Goal: Information Seeking & Learning: Learn about a topic

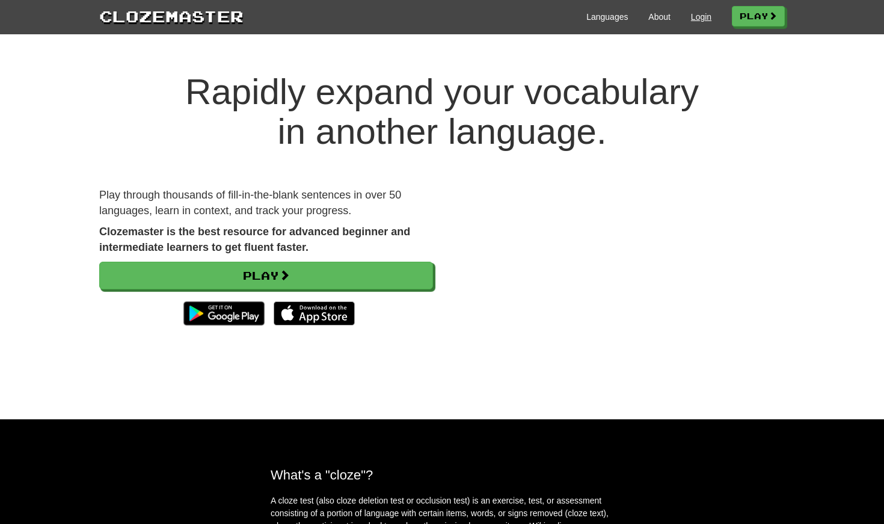
click at [691, 17] on link "Login" at bounding box center [701, 17] width 20 height 12
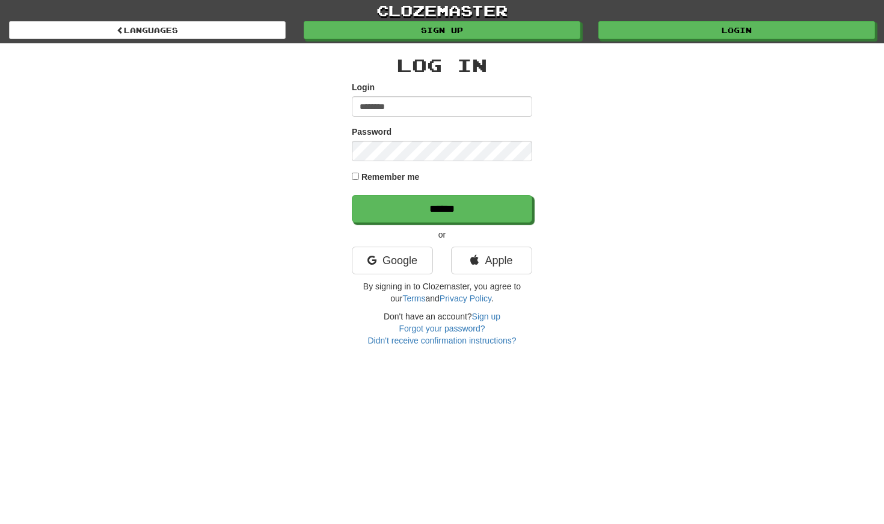
type input "********"
click at [442, 208] on input "******" at bounding box center [442, 209] width 180 height 28
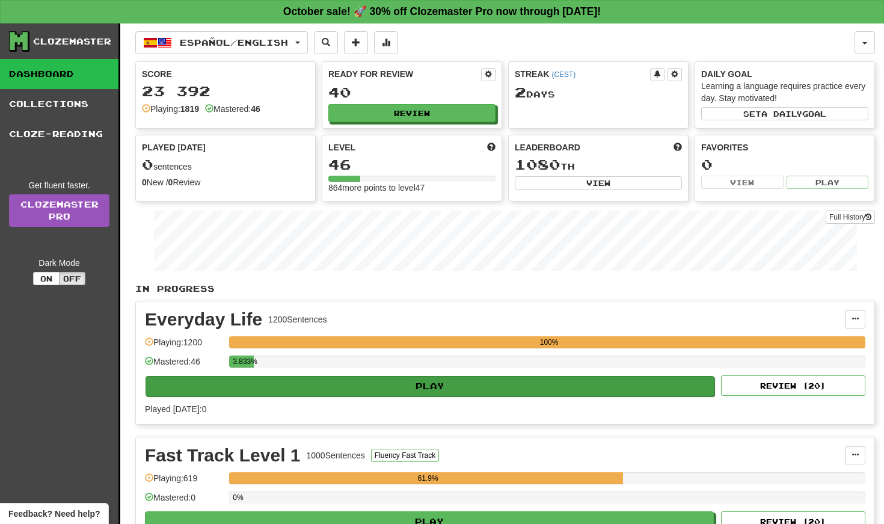
click at [396, 382] on button "Play" at bounding box center [430, 386] width 569 height 20
select select "**"
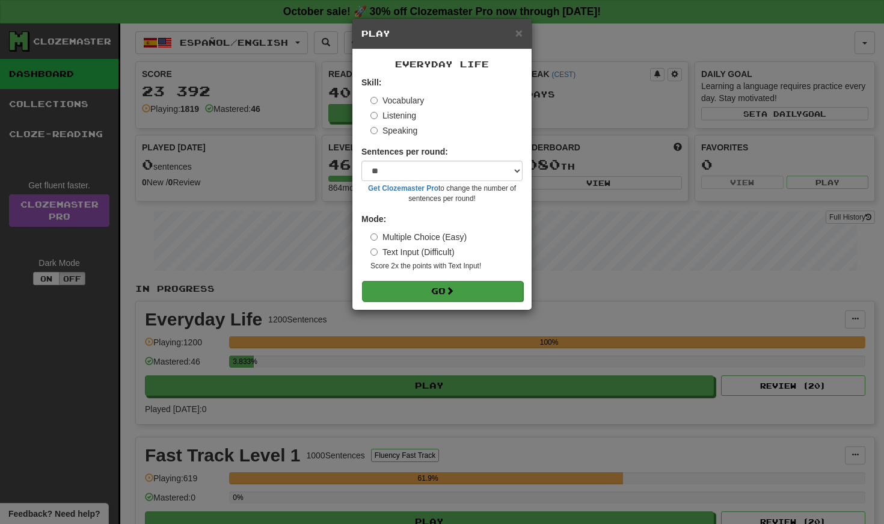
click at [447, 292] on button "Go" at bounding box center [442, 291] width 161 height 20
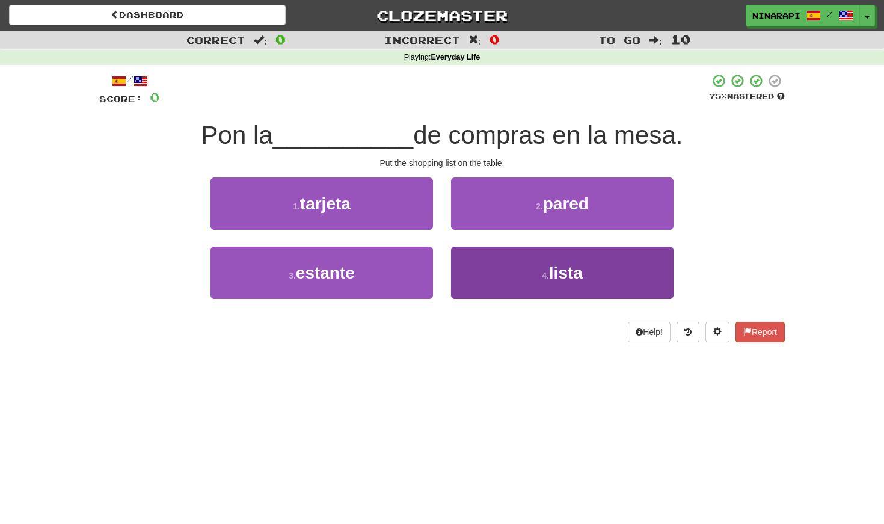
click at [519, 270] on button "4 . lista" at bounding box center [562, 273] width 222 height 52
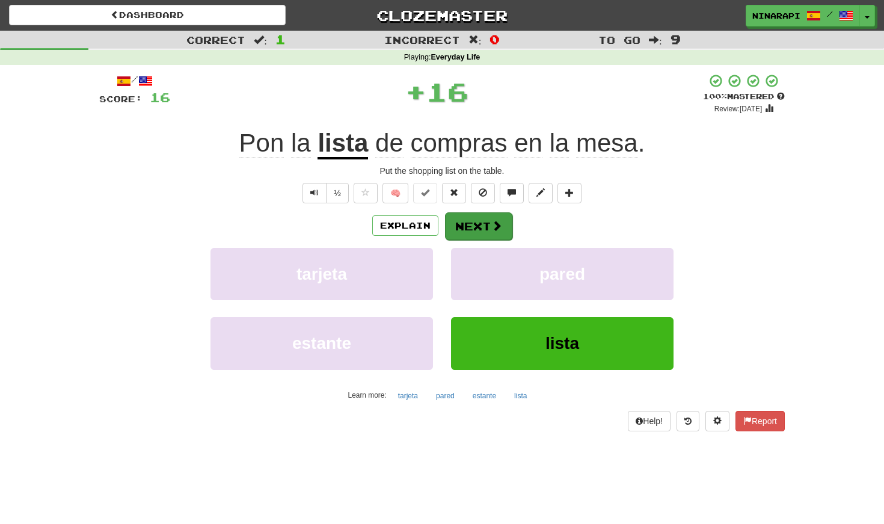
click at [496, 223] on span at bounding box center [496, 225] width 11 height 11
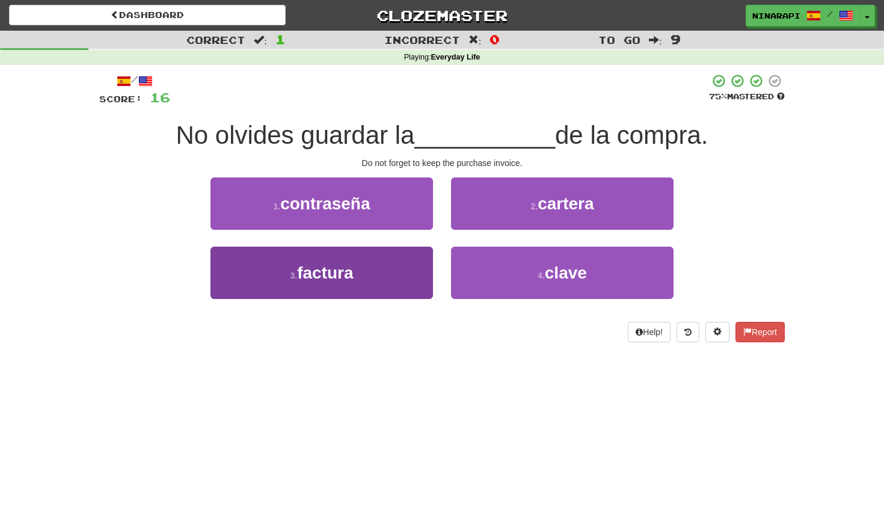
click at [385, 265] on button "3 . factura" at bounding box center [321, 273] width 222 height 52
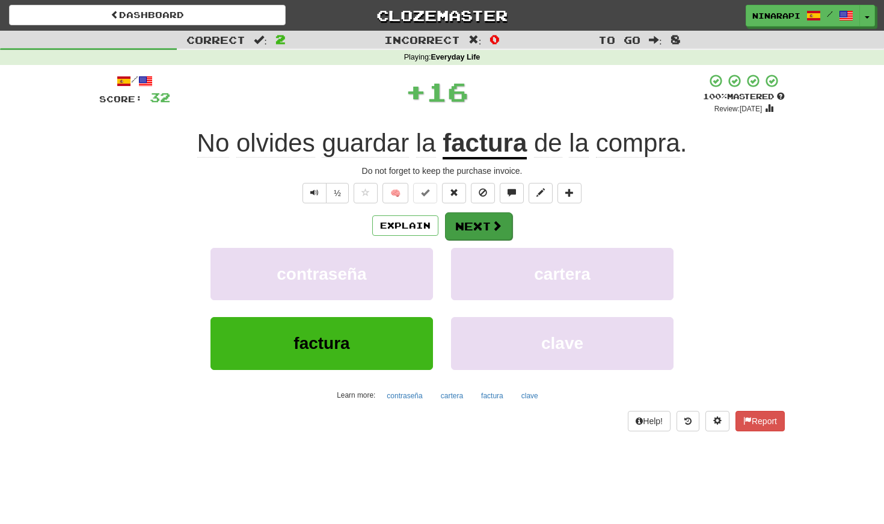
click at [492, 220] on span at bounding box center [496, 225] width 11 height 11
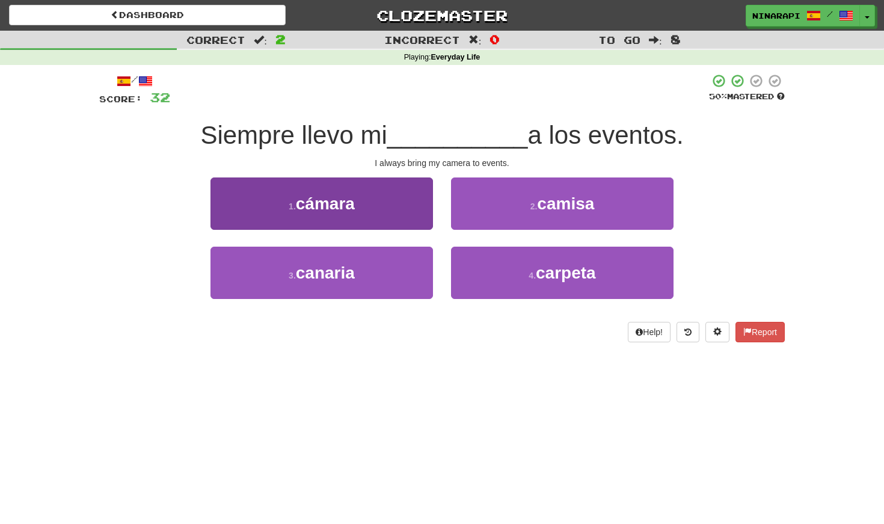
click at [426, 209] on button "1 . cámara" at bounding box center [321, 203] width 222 height 52
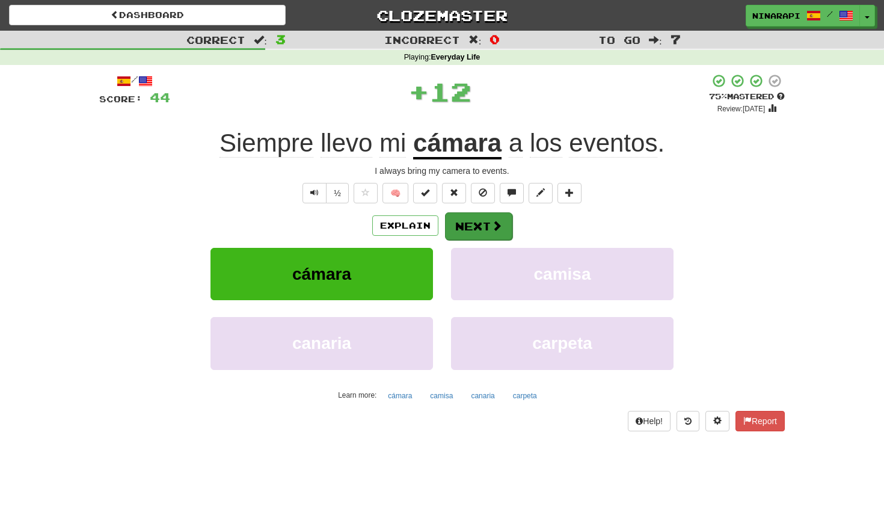
click at [491, 224] on span at bounding box center [496, 225] width 11 height 11
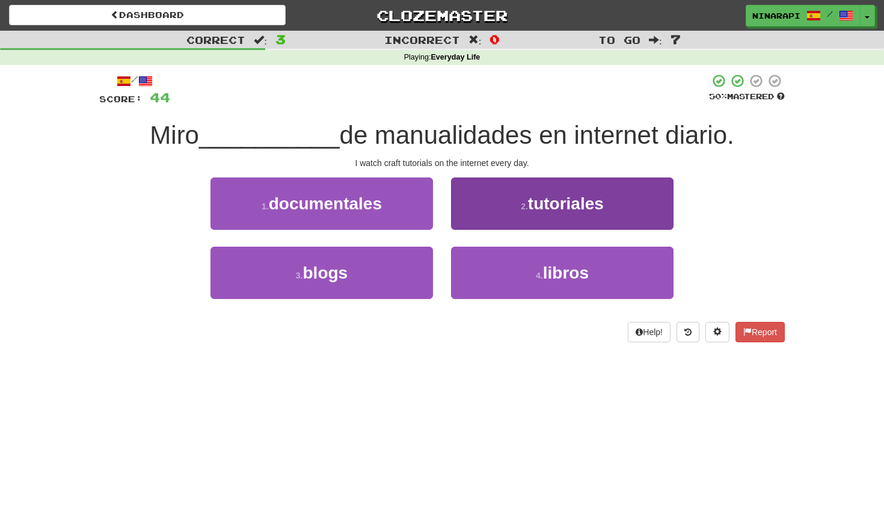
click at [466, 216] on button "2 . tutoriales" at bounding box center [562, 203] width 222 height 52
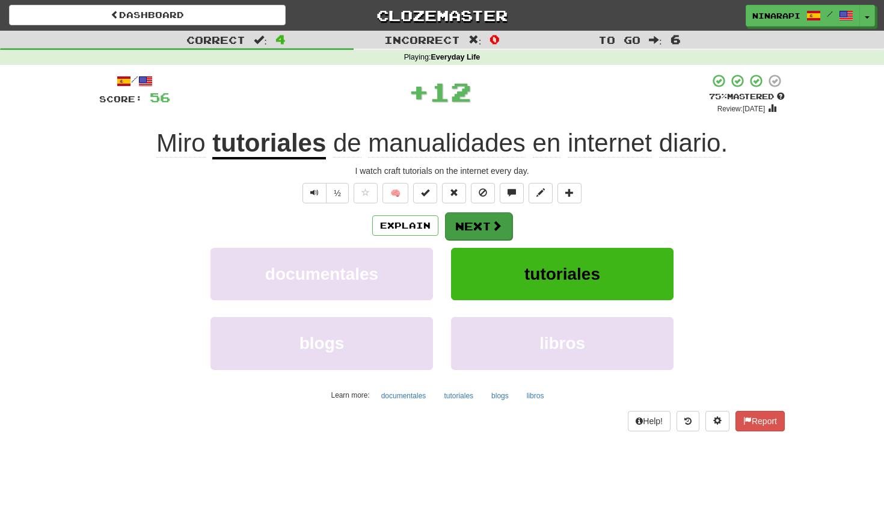
click at [464, 226] on button "Next" at bounding box center [478, 226] width 67 height 28
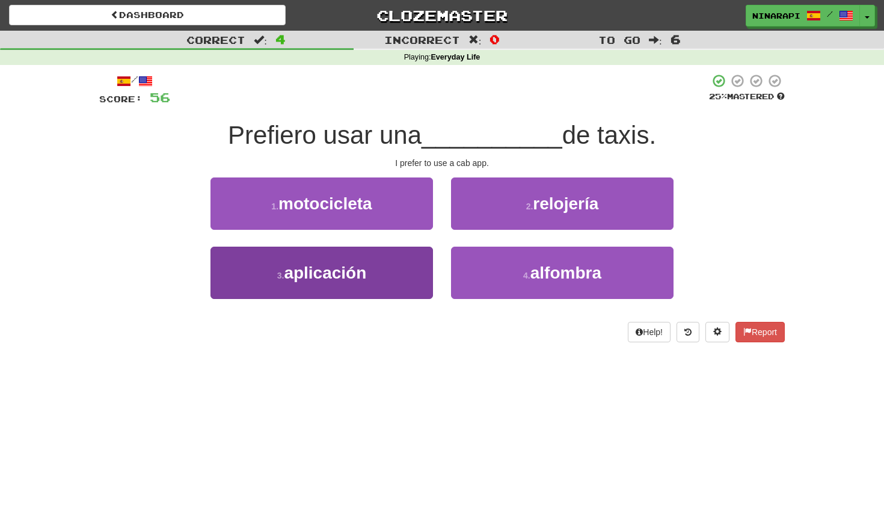
click at [410, 256] on button "3 . aplicación" at bounding box center [321, 273] width 222 height 52
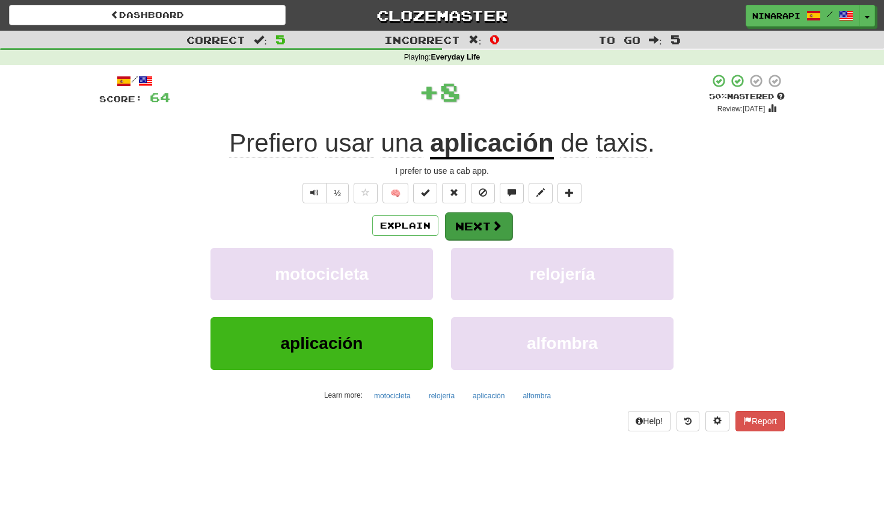
click at [488, 227] on button "Next" at bounding box center [478, 226] width 67 height 28
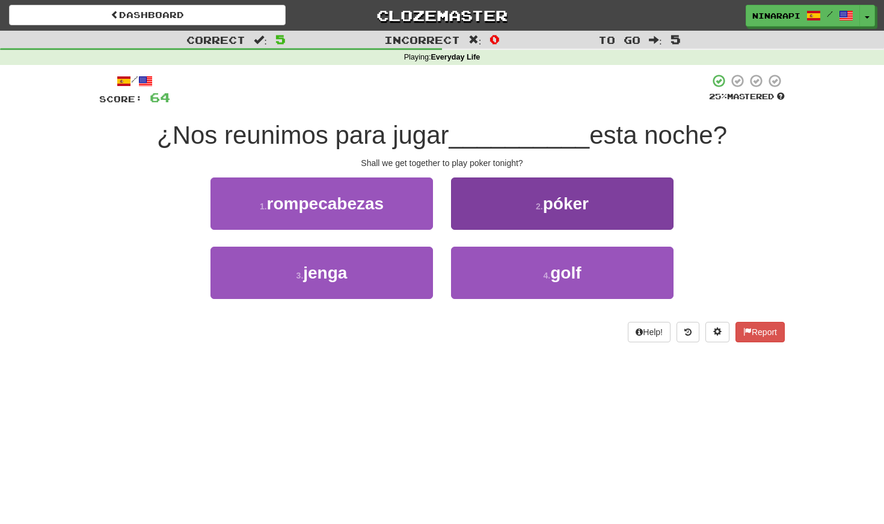
click at [467, 210] on button "2 . póker" at bounding box center [562, 203] width 222 height 52
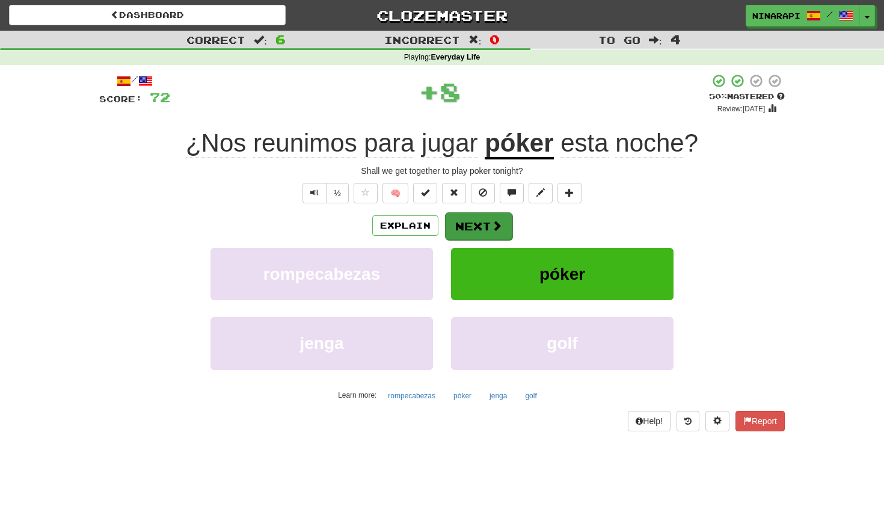
click at [467, 227] on button "Next" at bounding box center [478, 226] width 67 height 28
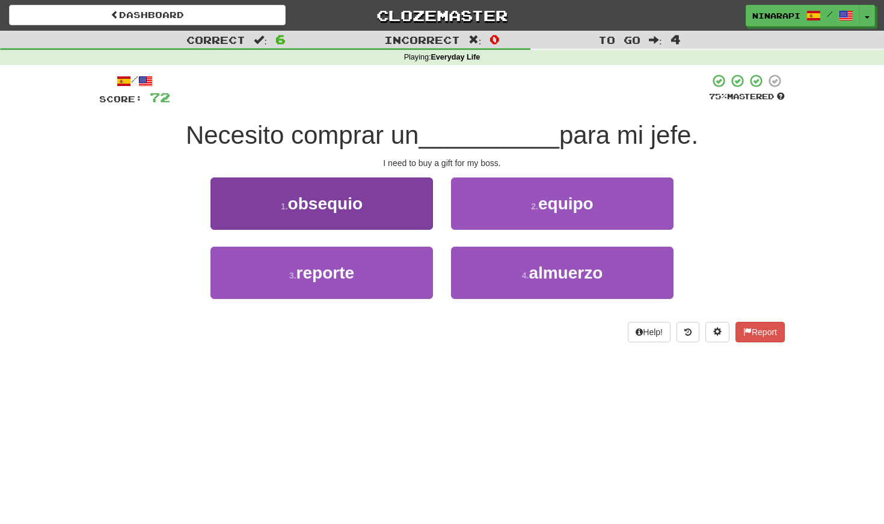
click at [381, 198] on button "1 . obsequio" at bounding box center [321, 203] width 222 height 52
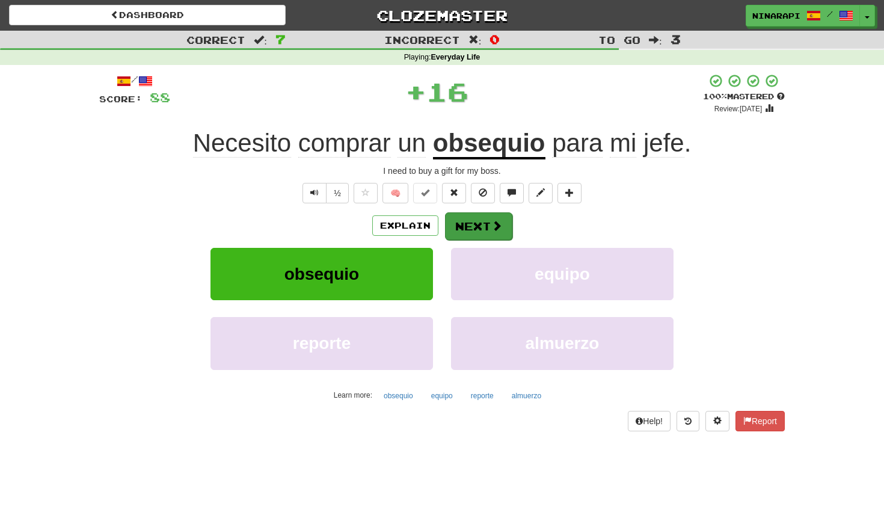
click at [491, 221] on span at bounding box center [496, 225] width 11 height 11
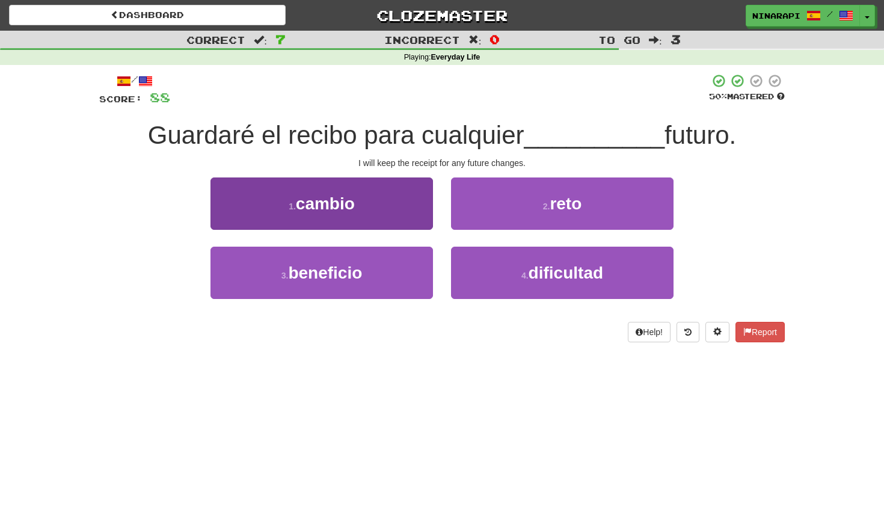
click at [401, 203] on button "1 . cambio" at bounding box center [321, 203] width 222 height 52
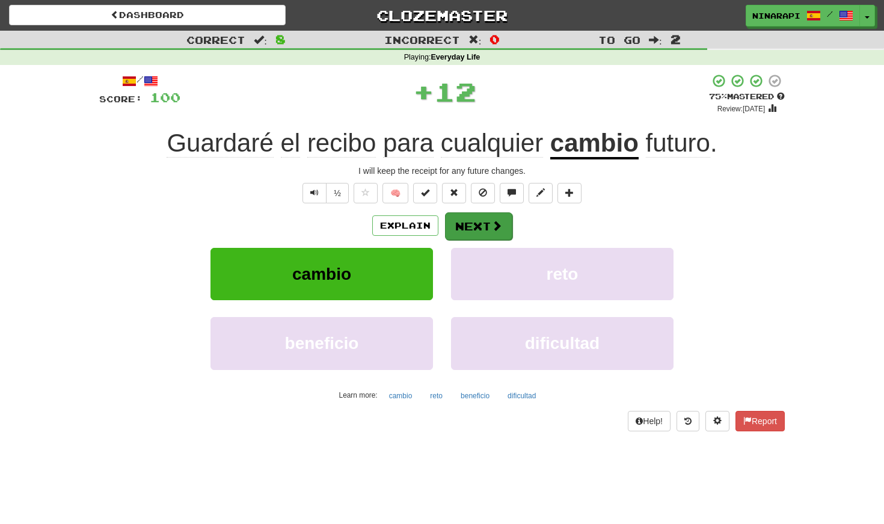
click at [468, 228] on button "Next" at bounding box center [478, 226] width 67 height 28
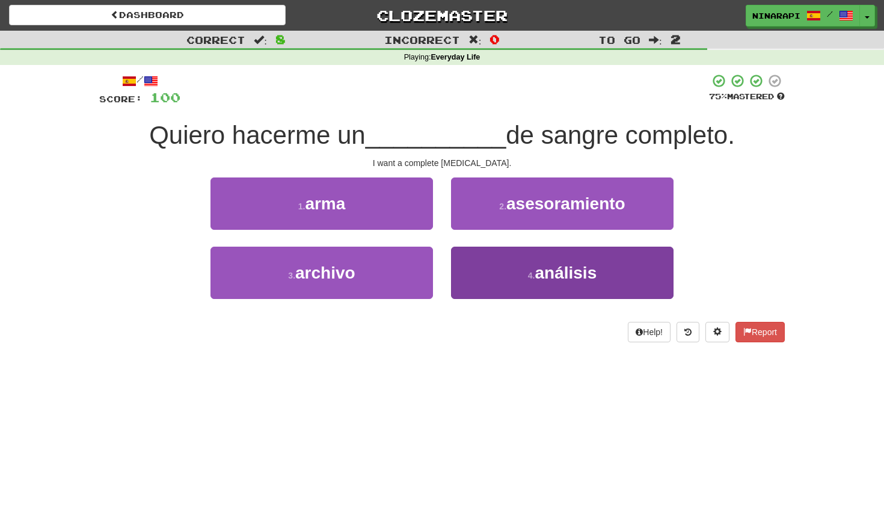
click at [472, 254] on button "4 . análisis" at bounding box center [562, 273] width 222 height 52
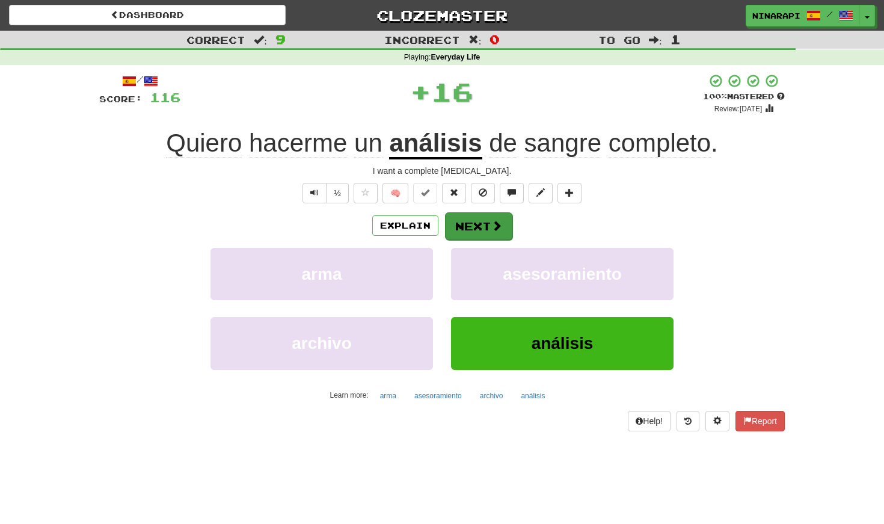
click at [473, 223] on button "Next" at bounding box center [478, 226] width 67 height 28
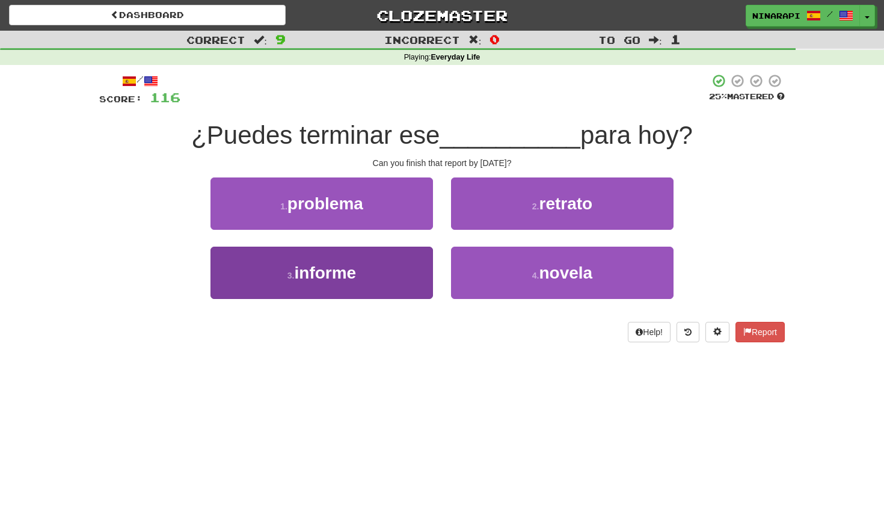
click at [417, 269] on button "3 . informe" at bounding box center [321, 273] width 222 height 52
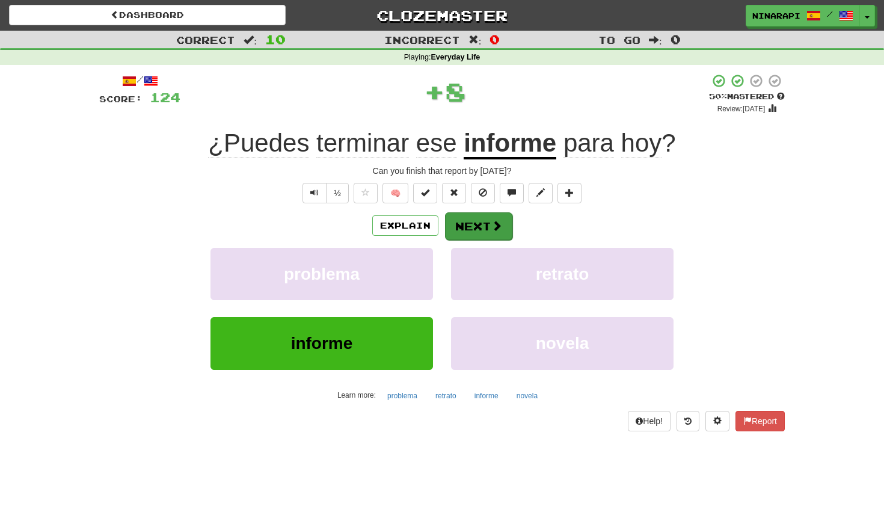
click at [490, 234] on button "Next" at bounding box center [478, 226] width 67 height 28
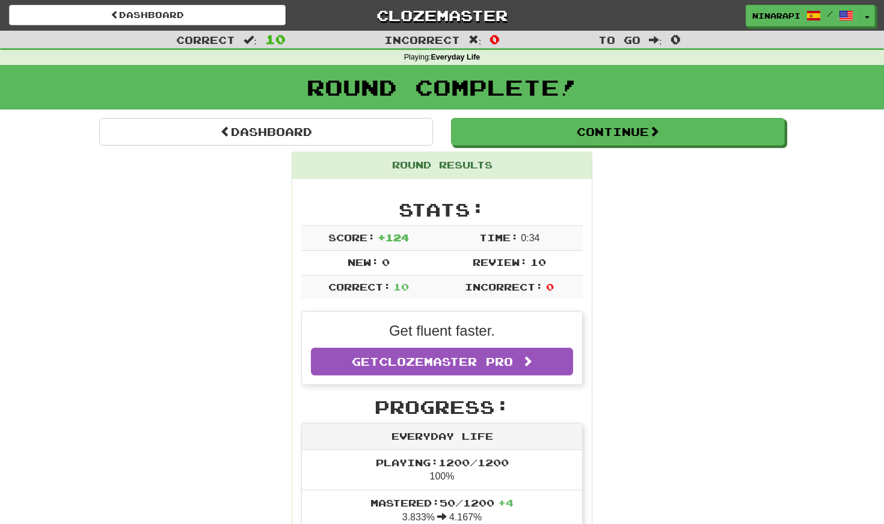
click at [560, 136] on button "Continue" at bounding box center [618, 132] width 334 height 28
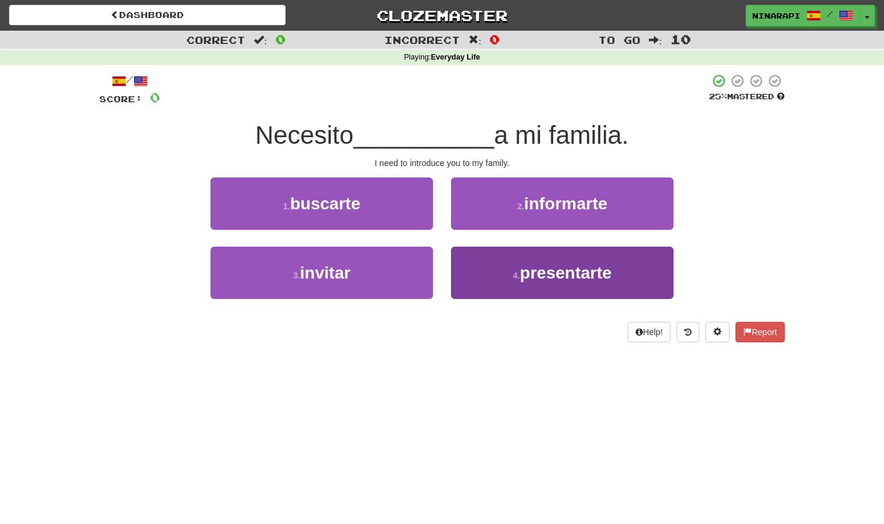
click at [489, 257] on button "4 . presentarte" at bounding box center [562, 273] width 222 height 52
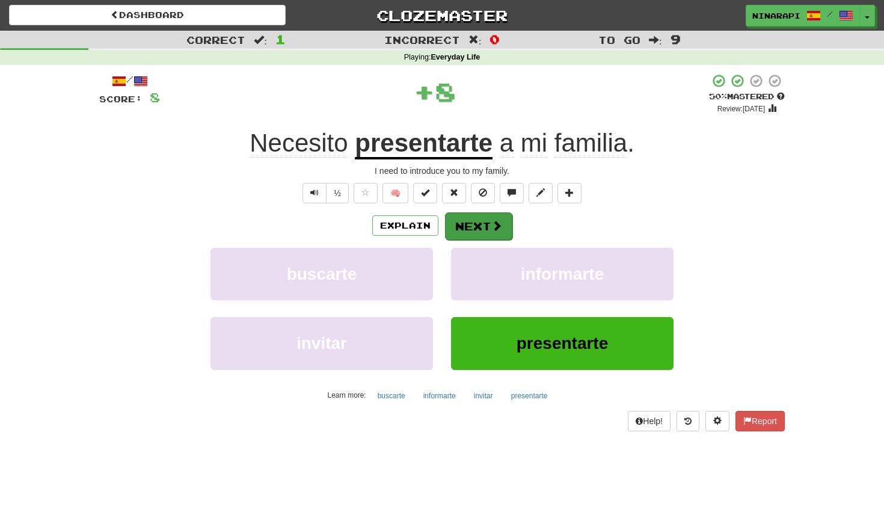
click at [482, 227] on button "Next" at bounding box center [478, 226] width 67 height 28
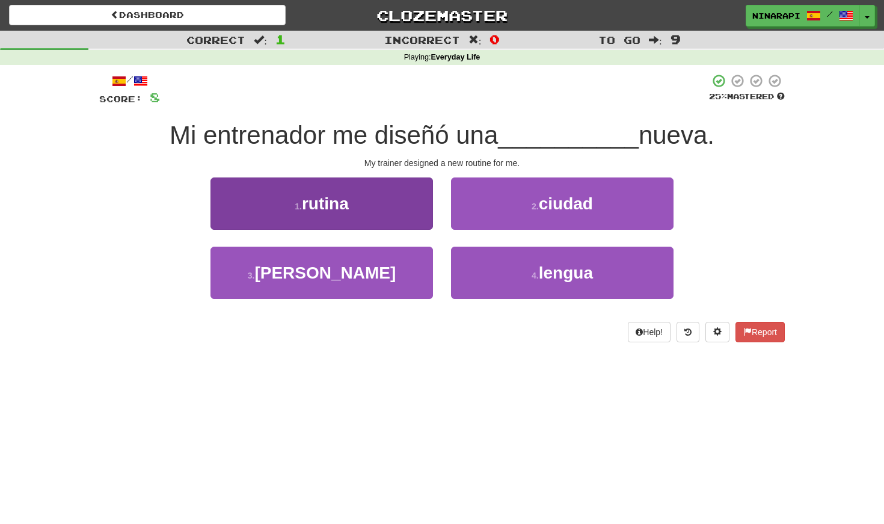
click at [397, 207] on button "1 . rutina" at bounding box center [321, 203] width 222 height 52
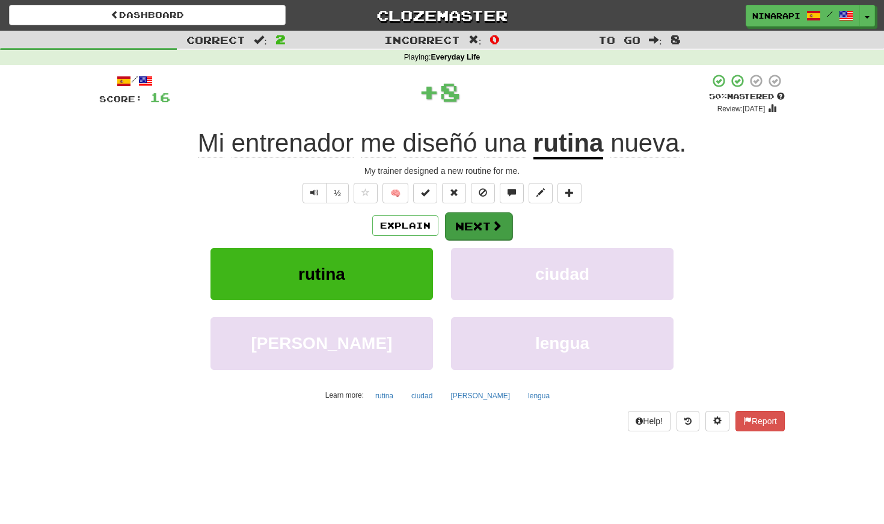
click at [495, 223] on span at bounding box center [496, 225] width 11 height 11
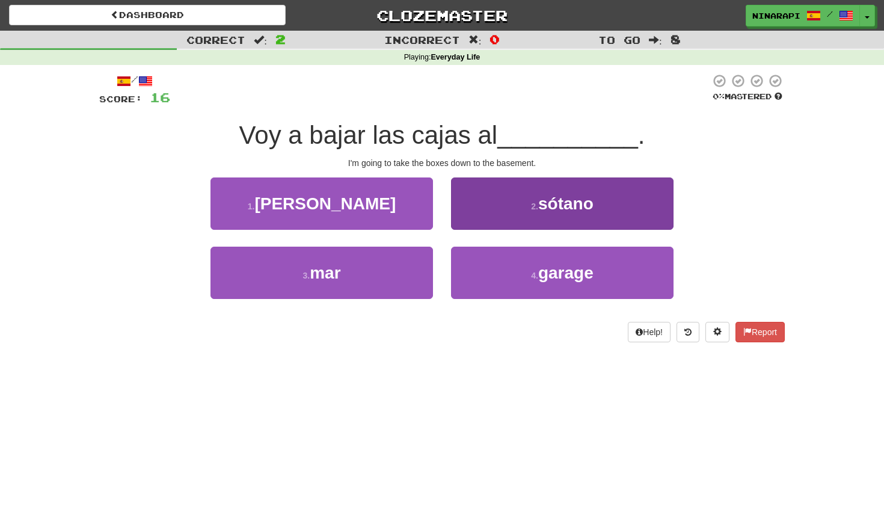
click at [539, 188] on button "2 . sótano" at bounding box center [562, 203] width 222 height 52
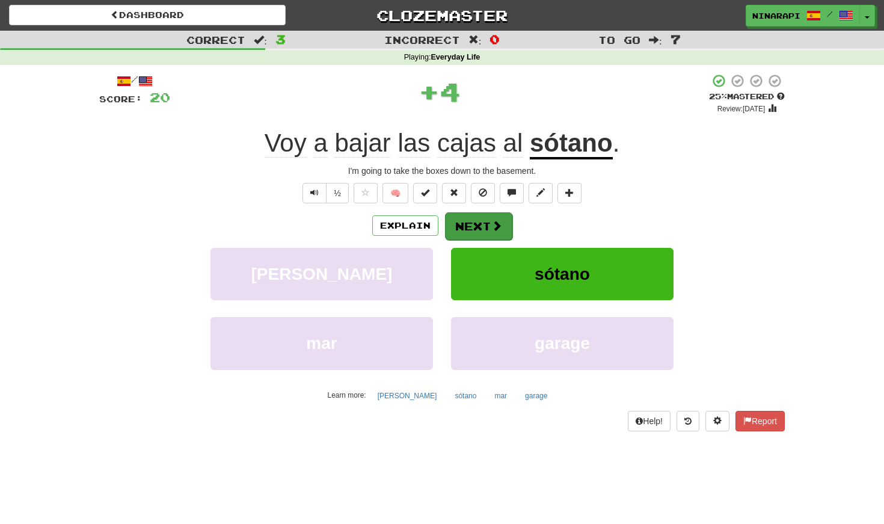
click at [496, 224] on span at bounding box center [496, 225] width 11 height 11
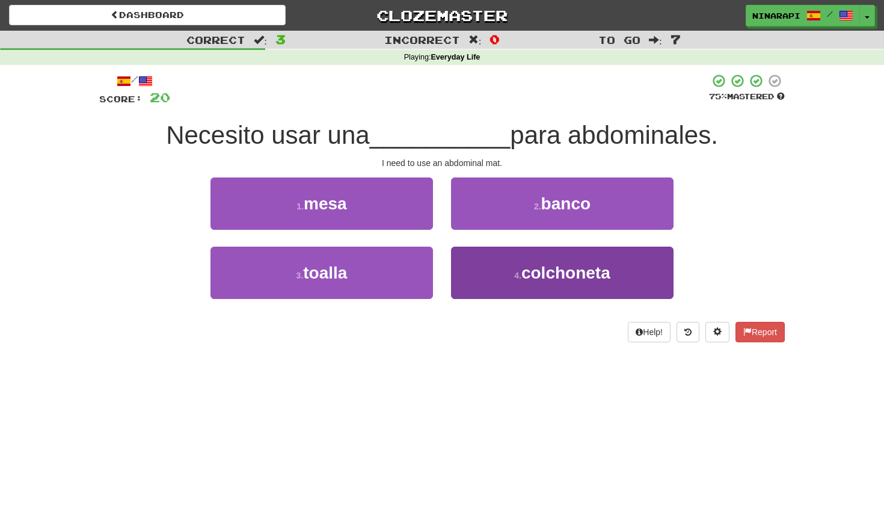
click at [513, 268] on button "4 . colchoneta" at bounding box center [562, 273] width 222 height 52
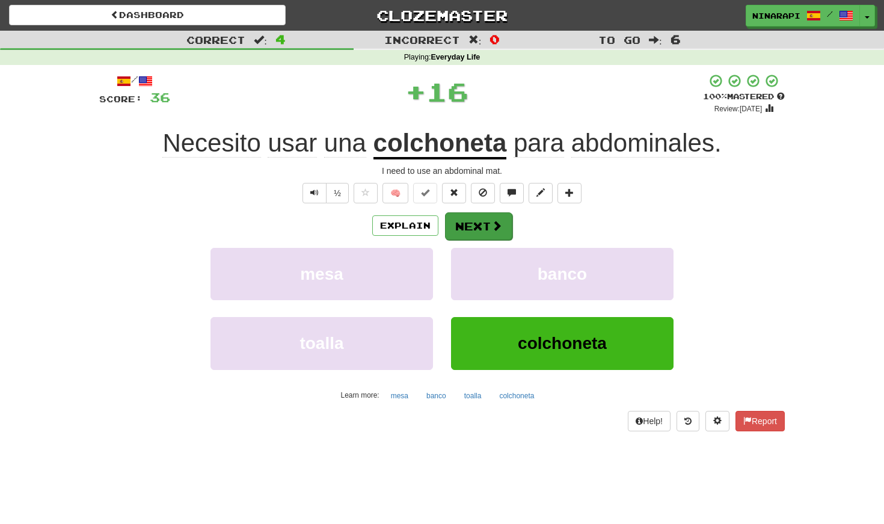
click at [486, 223] on button "Next" at bounding box center [478, 226] width 67 height 28
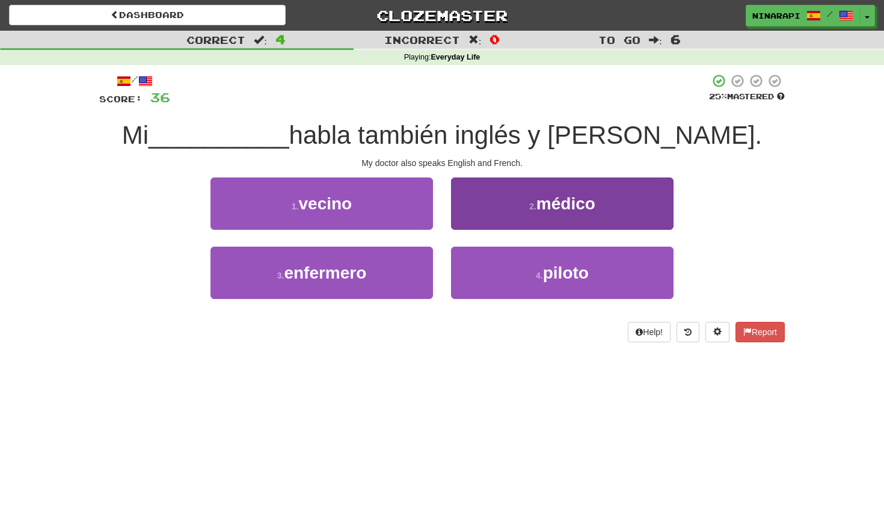
click at [479, 212] on button "2 . médico" at bounding box center [562, 203] width 222 height 52
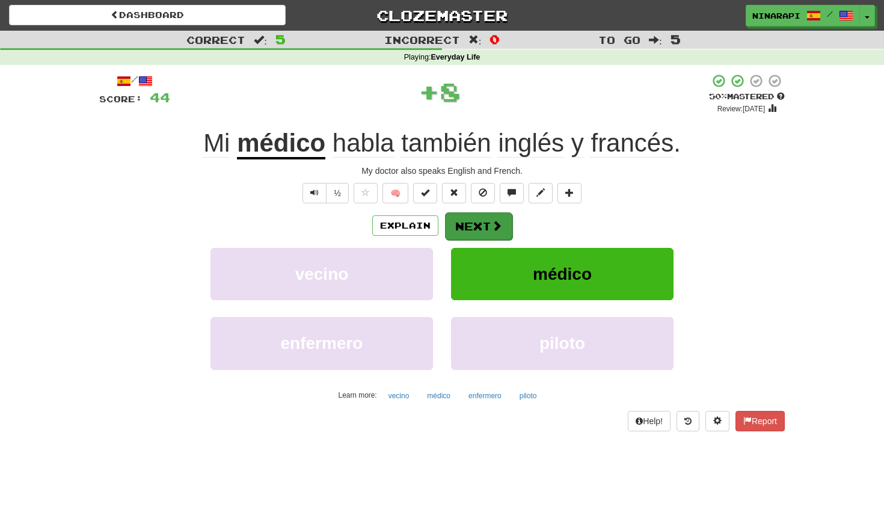
click at [475, 231] on button "Next" at bounding box center [478, 226] width 67 height 28
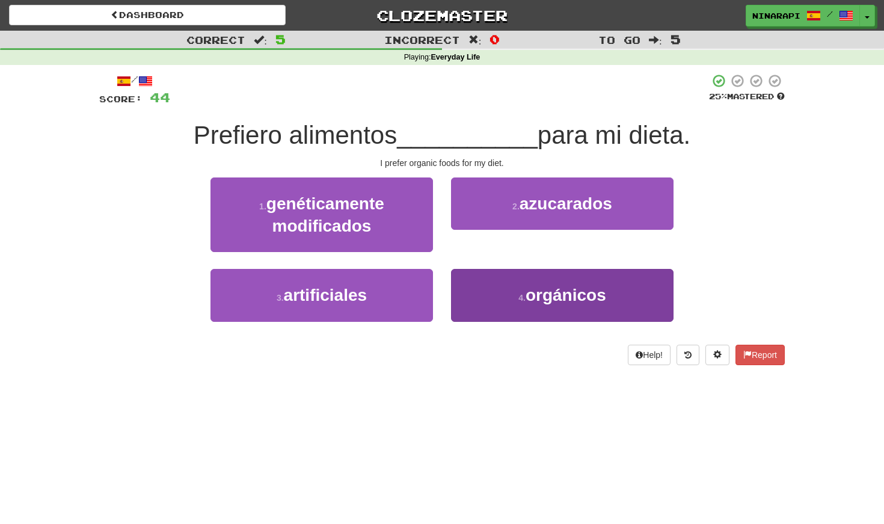
click at [478, 285] on button "4 . orgánicos" at bounding box center [562, 295] width 222 height 52
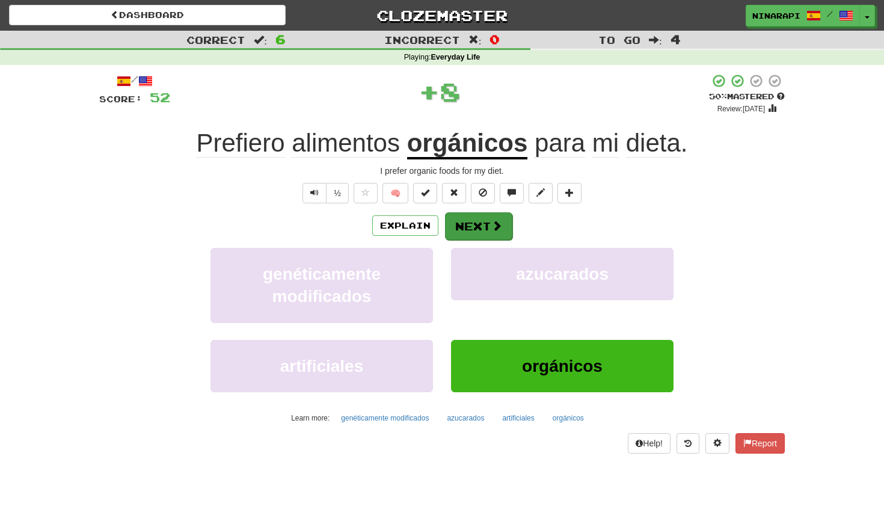
click at [471, 238] on button "Next" at bounding box center [478, 226] width 67 height 28
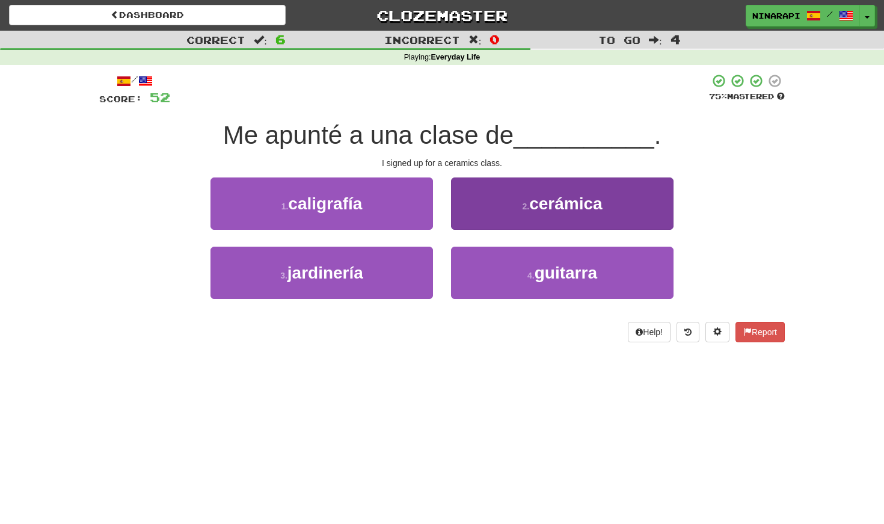
click at [473, 210] on button "2 . cerámica" at bounding box center [562, 203] width 222 height 52
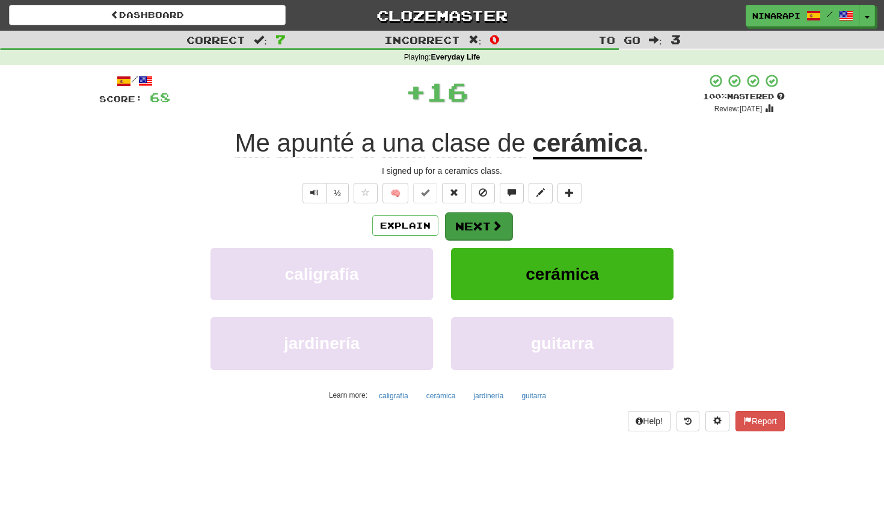
click at [473, 225] on button "Next" at bounding box center [478, 226] width 67 height 28
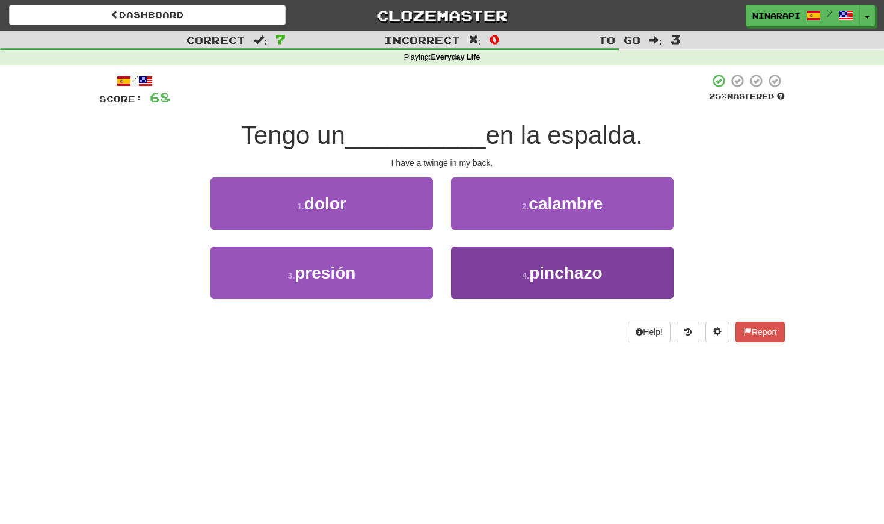
click at [527, 265] on button "4 . pinchazo" at bounding box center [562, 273] width 222 height 52
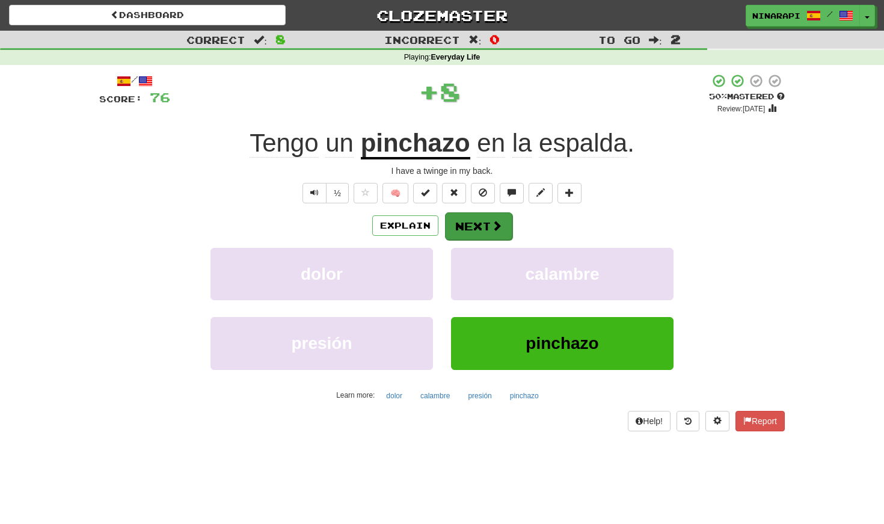
click at [483, 225] on button "Next" at bounding box center [478, 226] width 67 height 28
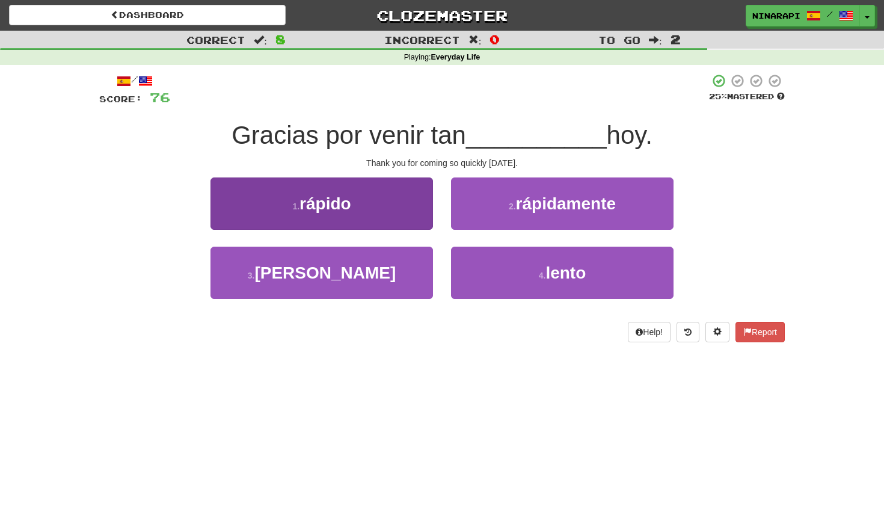
click at [405, 212] on button "1 . rápido" at bounding box center [321, 203] width 222 height 52
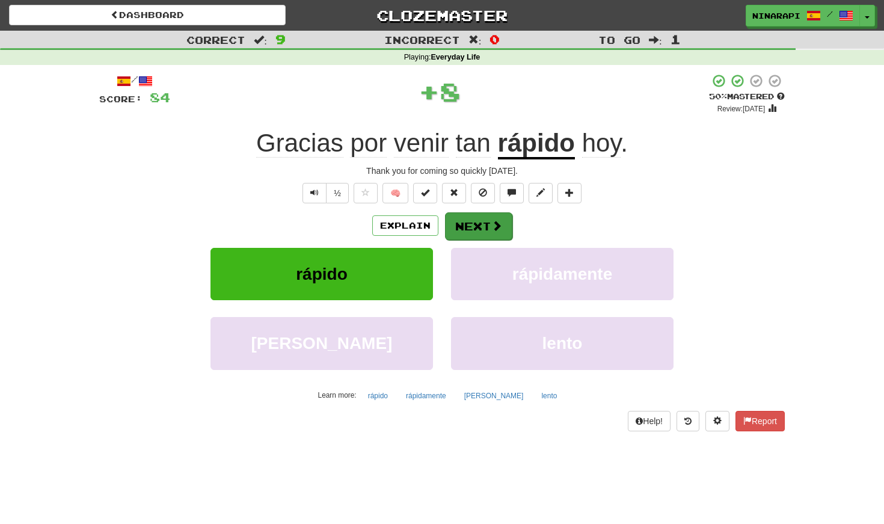
click at [489, 225] on button "Next" at bounding box center [478, 226] width 67 height 28
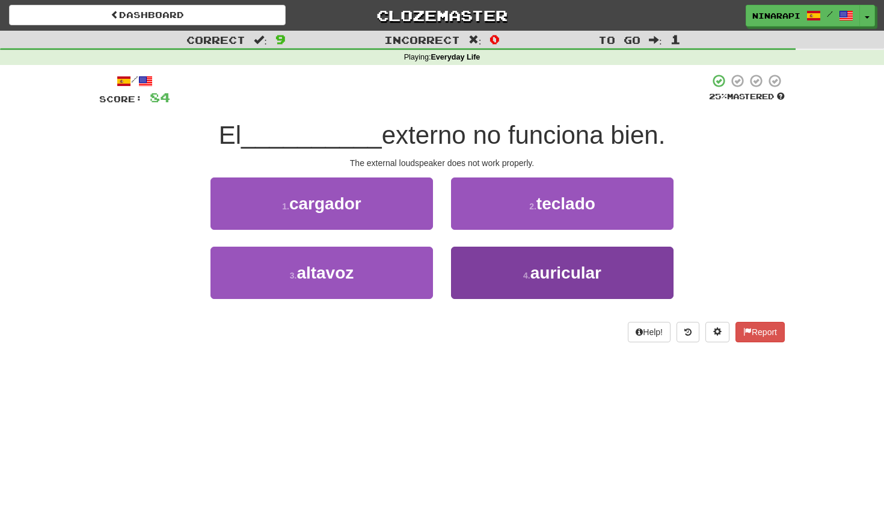
click at [484, 275] on button "4 . auricular" at bounding box center [562, 273] width 222 height 52
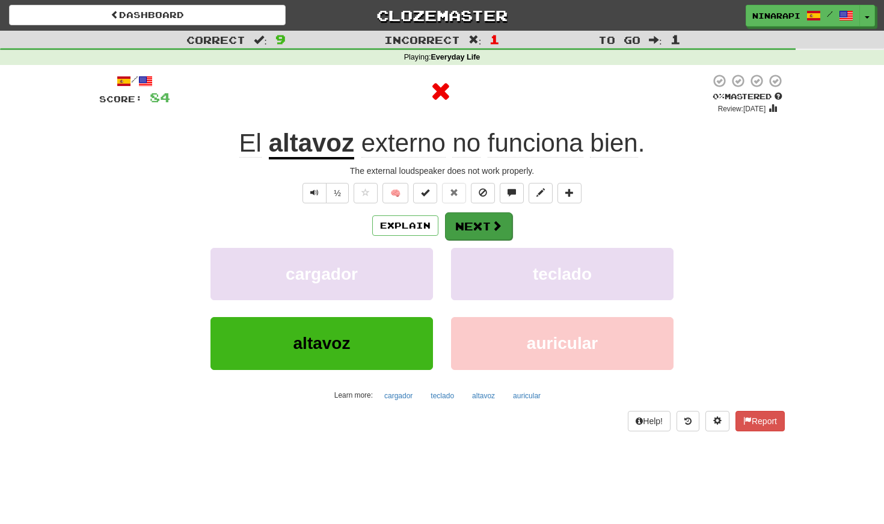
click at [477, 234] on button "Next" at bounding box center [478, 226] width 67 height 28
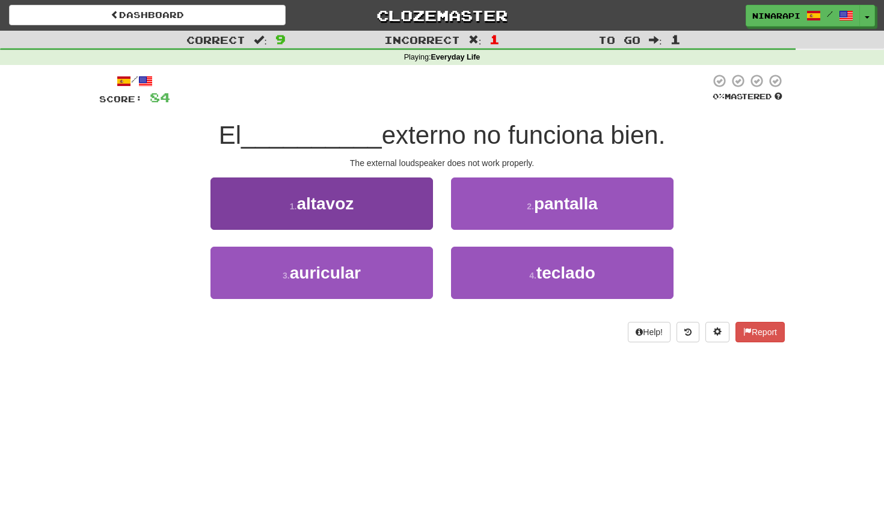
click at [397, 215] on button "1 . altavoz" at bounding box center [321, 203] width 222 height 52
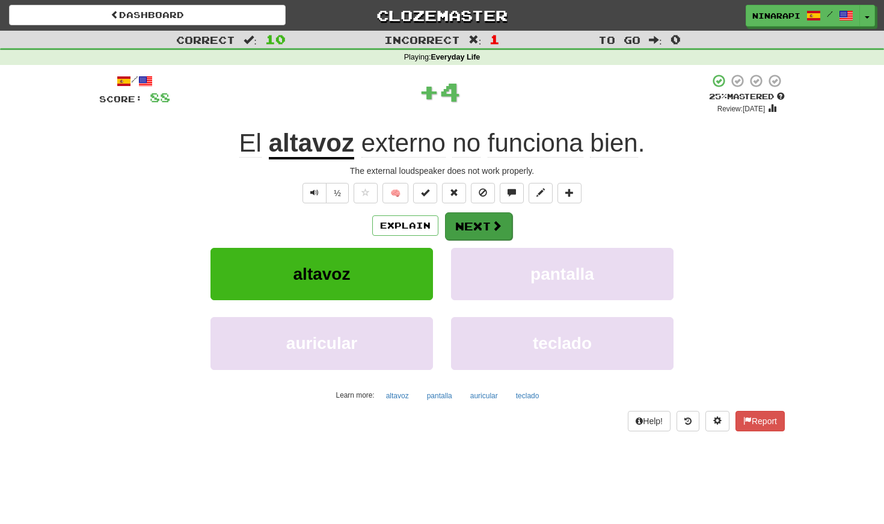
click at [492, 226] on span at bounding box center [496, 225] width 11 height 11
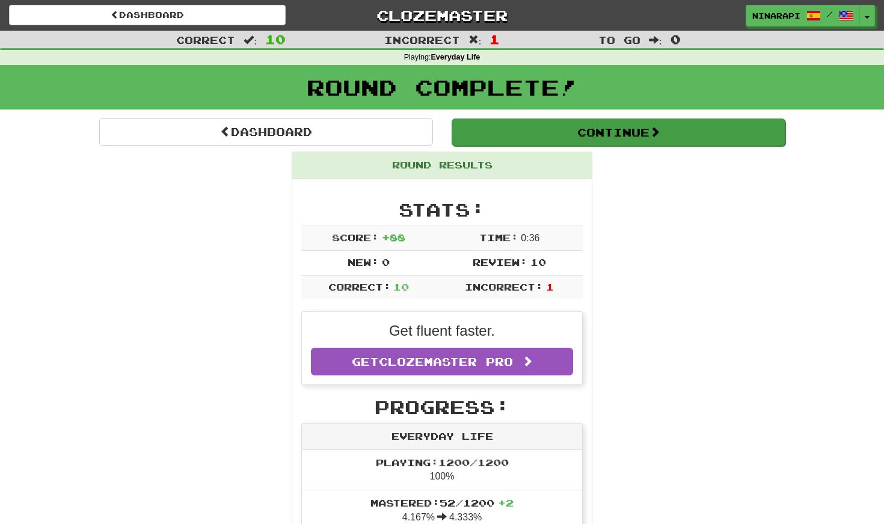
click at [505, 138] on button "Continue" at bounding box center [619, 132] width 334 height 28
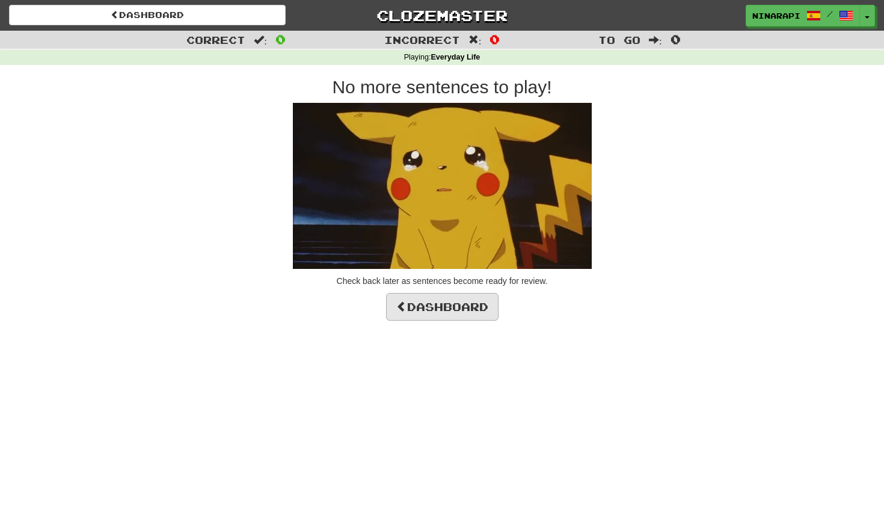
click at [476, 311] on link "Dashboard" at bounding box center [442, 307] width 112 height 28
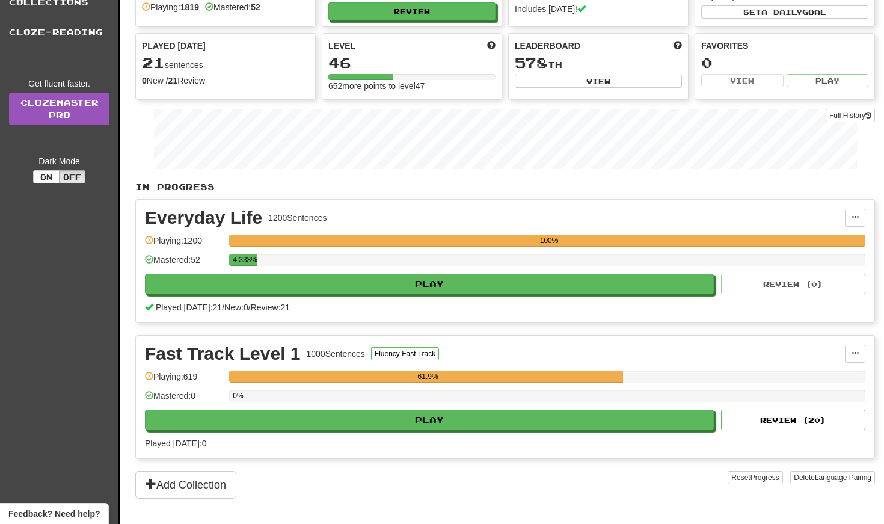
scroll to position [104, 0]
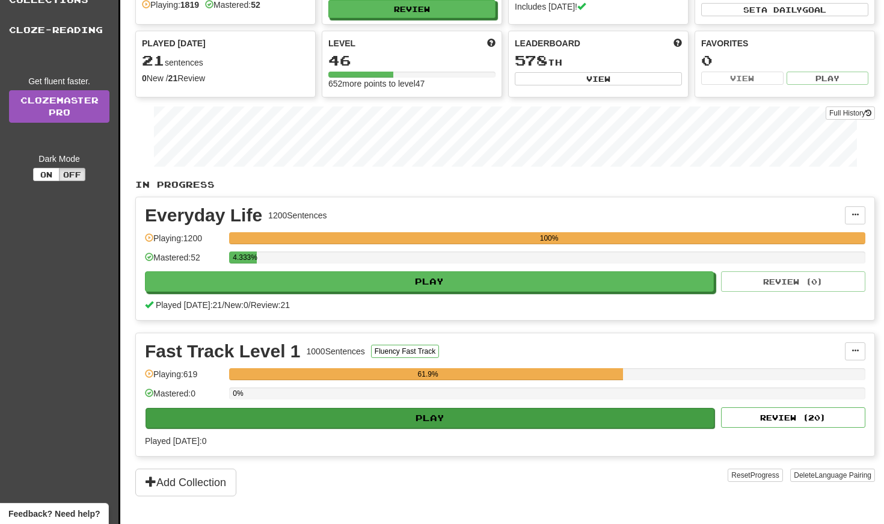
click at [407, 418] on button "Play" at bounding box center [430, 418] width 569 height 20
select select "**"
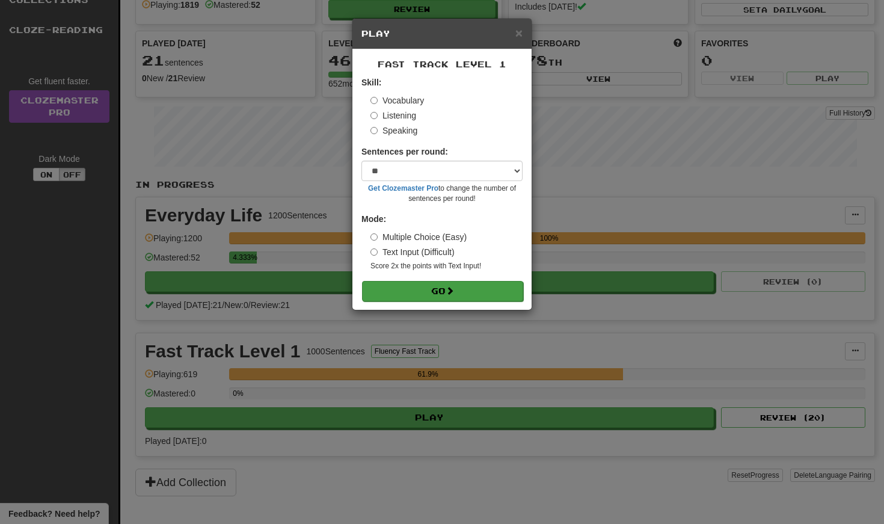
click at [443, 287] on button "Go" at bounding box center [442, 291] width 161 height 20
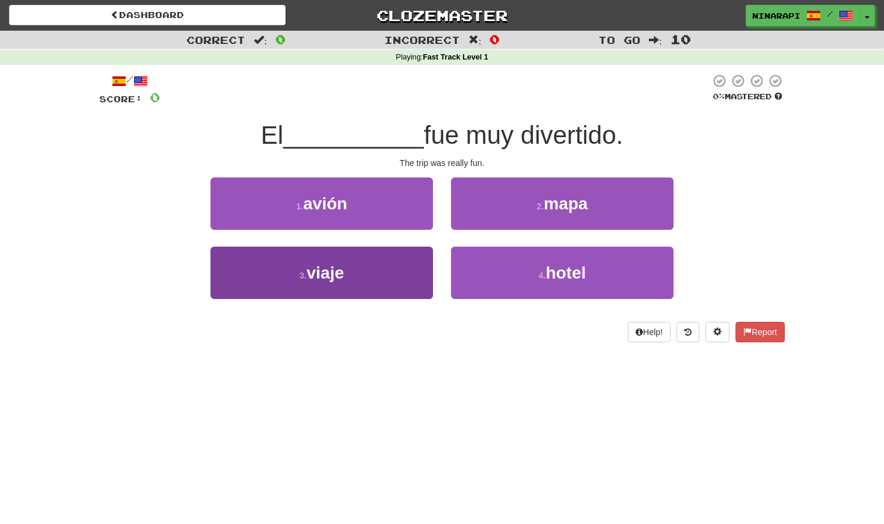
click at [413, 271] on button "3 . viaje" at bounding box center [321, 273] width 222 height 52
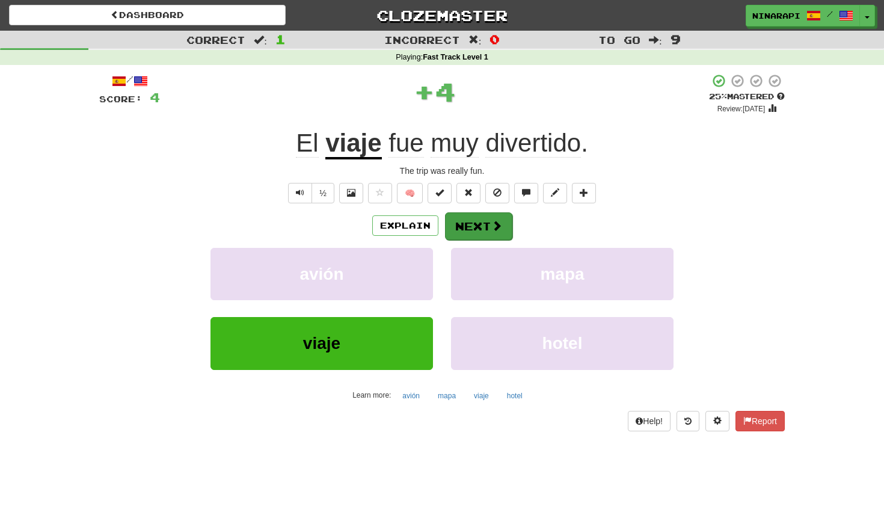
click at [494, 227] on span at bounding box center [496, 225] width 11 height 11
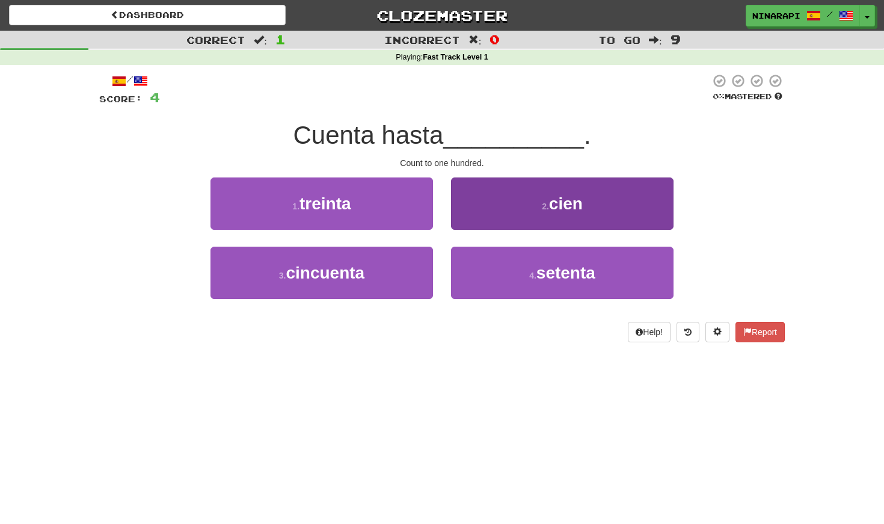
click at [494, 214] on button "2 . cien" at bounding box center [562, 203] width 222 height 52
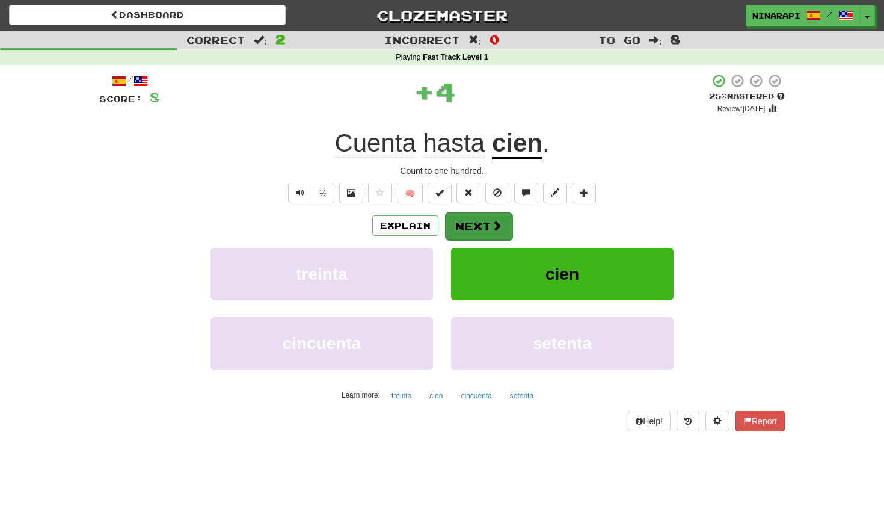
click at [491, 220] on span at bounding box center [496, 225] width 11 height 11
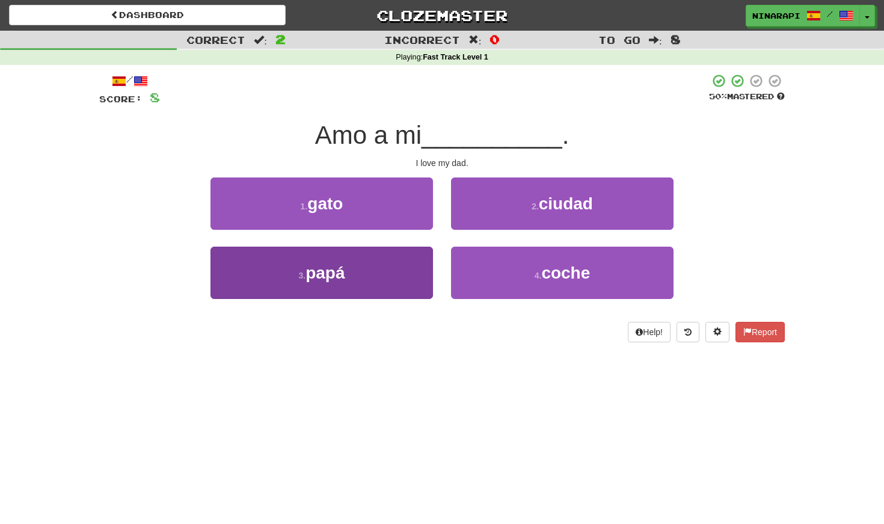
click at [398, 265] on button "3 . papá" at bounding box center [321, 273] width 222 height 52
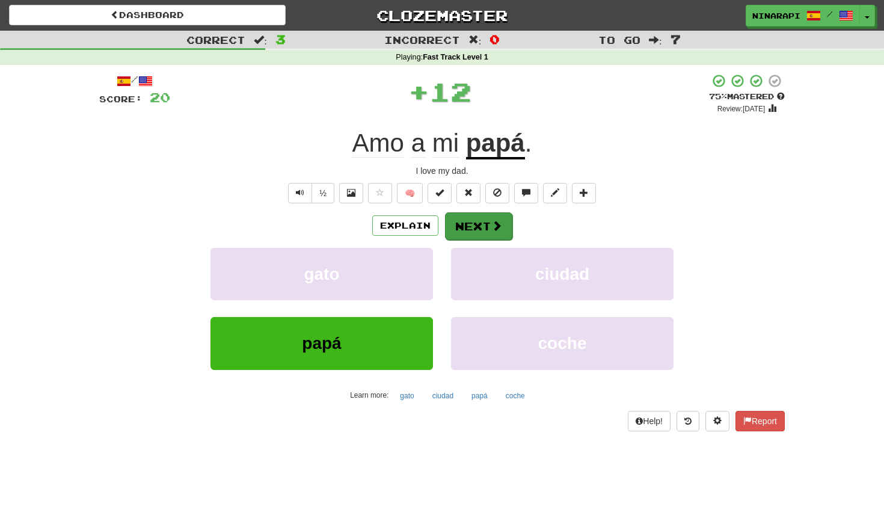
click at [488, 228] on button "Next" at bounding box center [478, 226] width 67 height 28
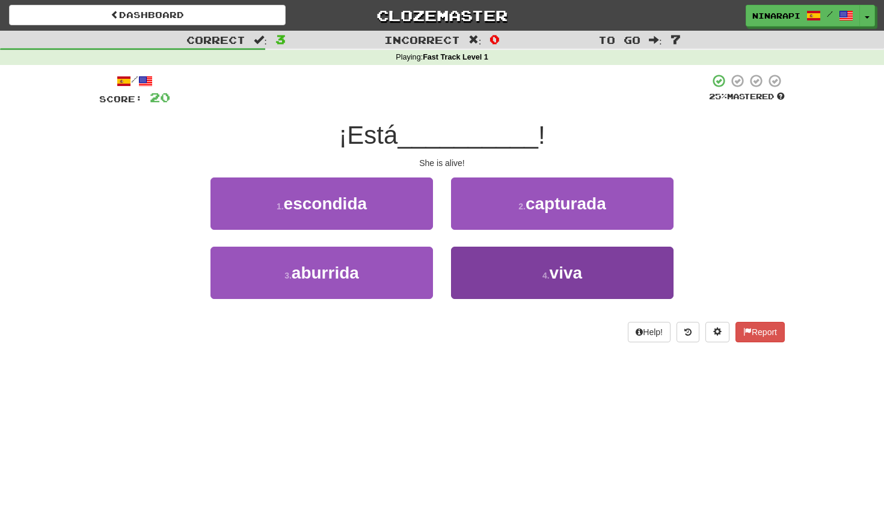
click at [482, 264] on button "4 . viva" at bounding box center [562, 273] width 222 height 52
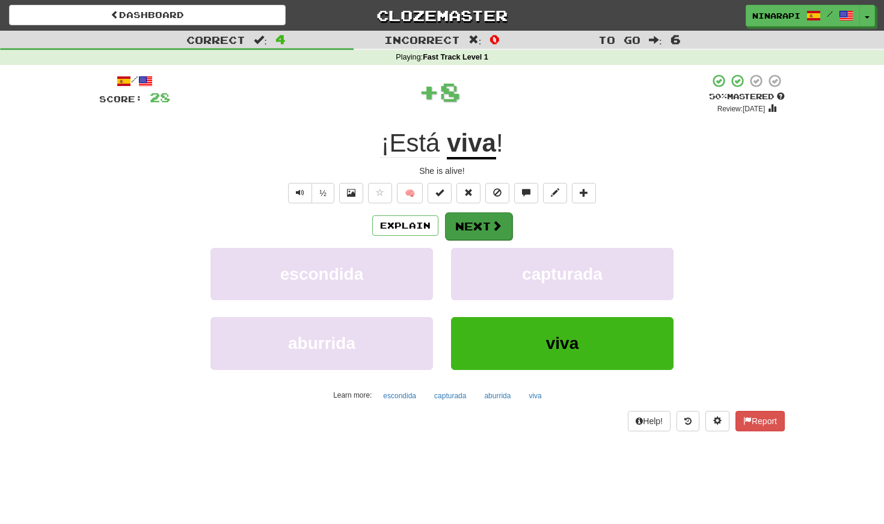
click at [488, 225] on button "Next" at bounding box center [478, 226] width 67 height 28
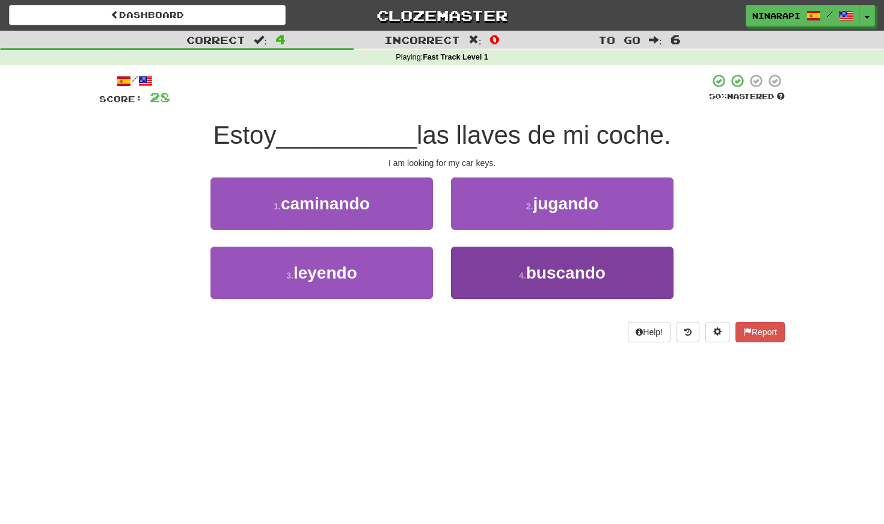
click at [500, 283] on button "4 . buscando" at bounding box center [562, 273] width 222 height 52
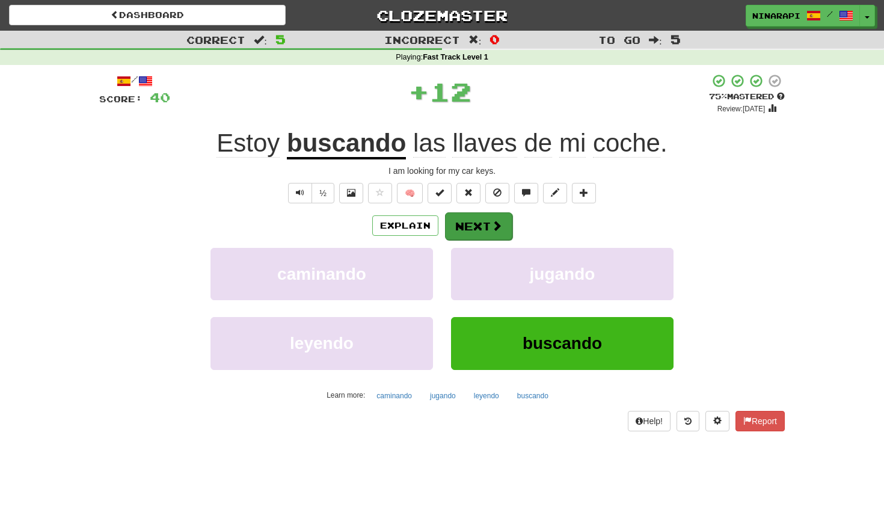
click at [482, 226] on button "Next" at bounding box center [478, 226] width 67 height 28
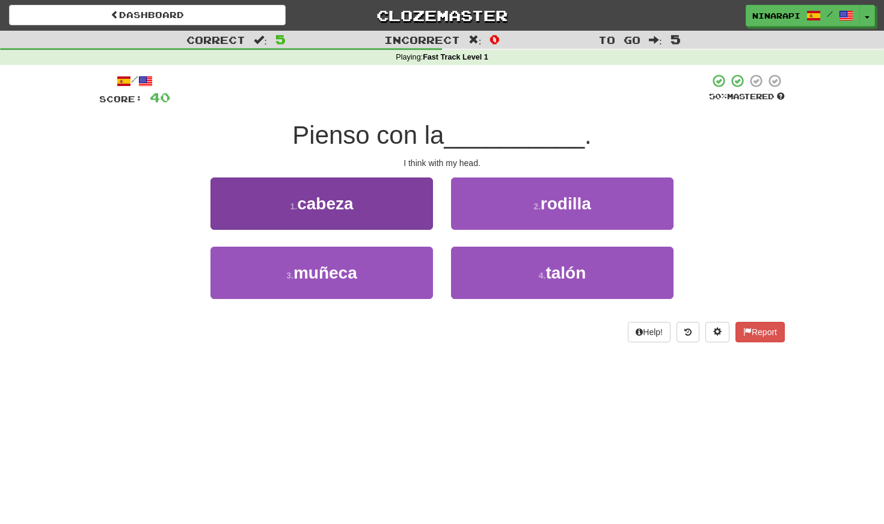
click at [397, 213] on button "1 . cabeza" at bounding box center [321, 203] width 222 height 52
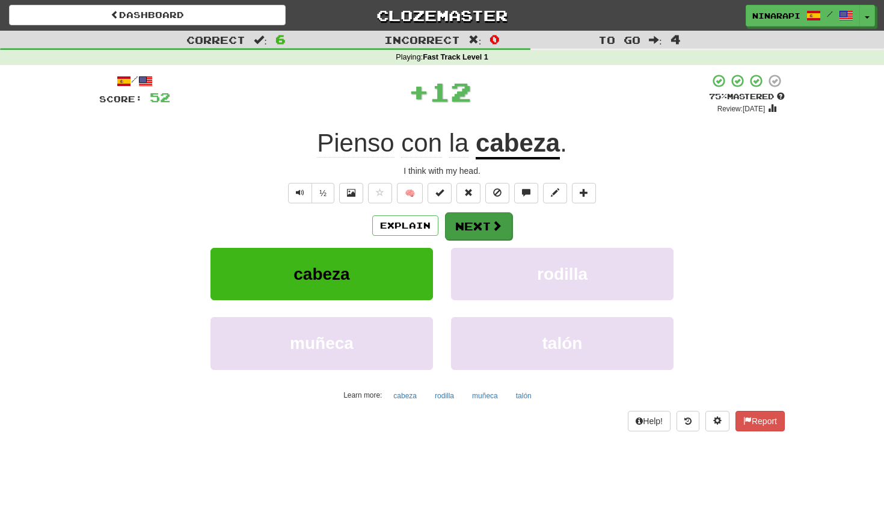
click at [505, 227] on button "Next" at bounding box center [478, 226] width 67 height 28
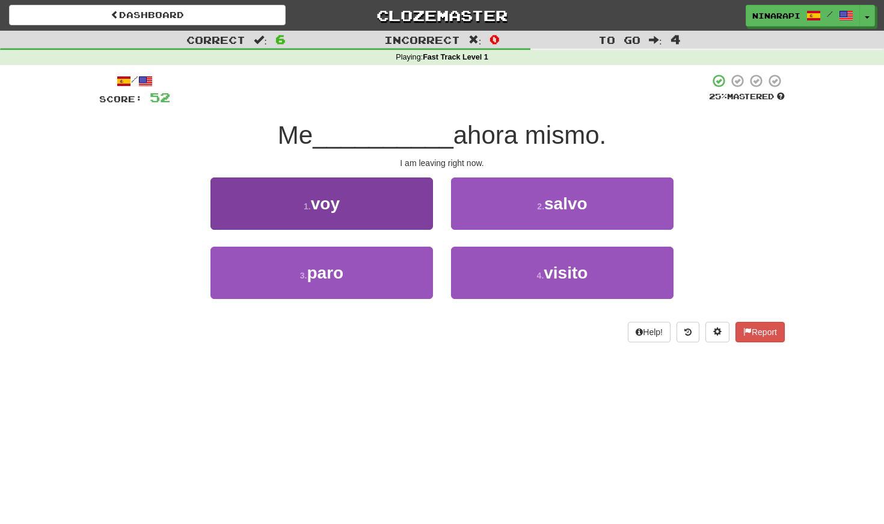
click at [388, 201] on button "1 . voy" at bounding box center [321, 203] width 222 height 52
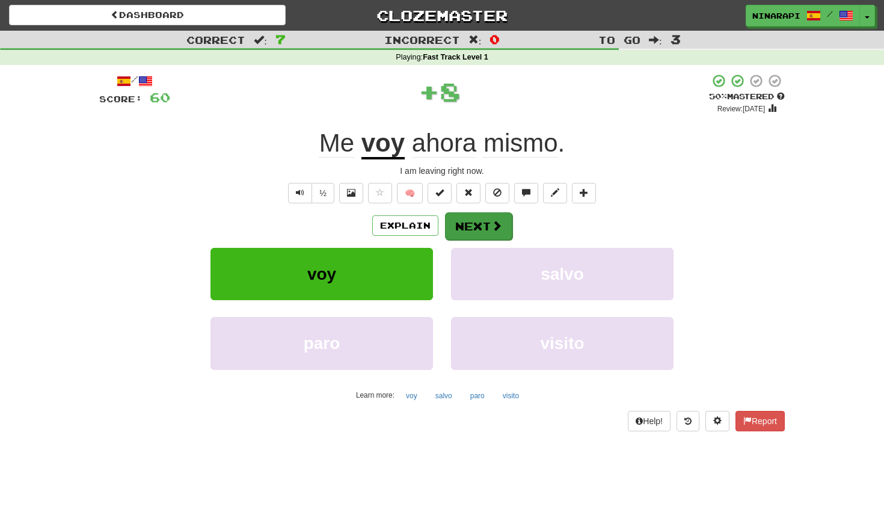
click at [497, 220] on span at bounding box center [496, 225] width 11 height 11
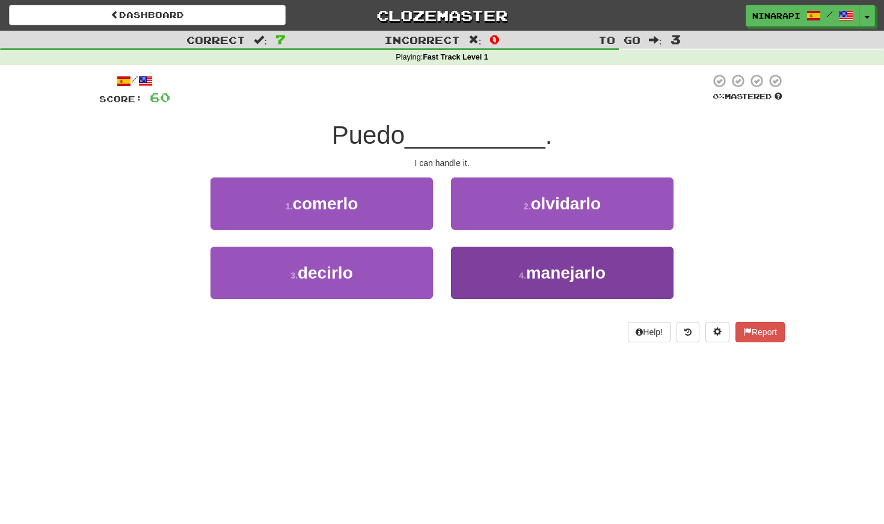
click at [460, 258] on button "4 . manejarlo" at bounding box center [562, 273] width 222 height 52
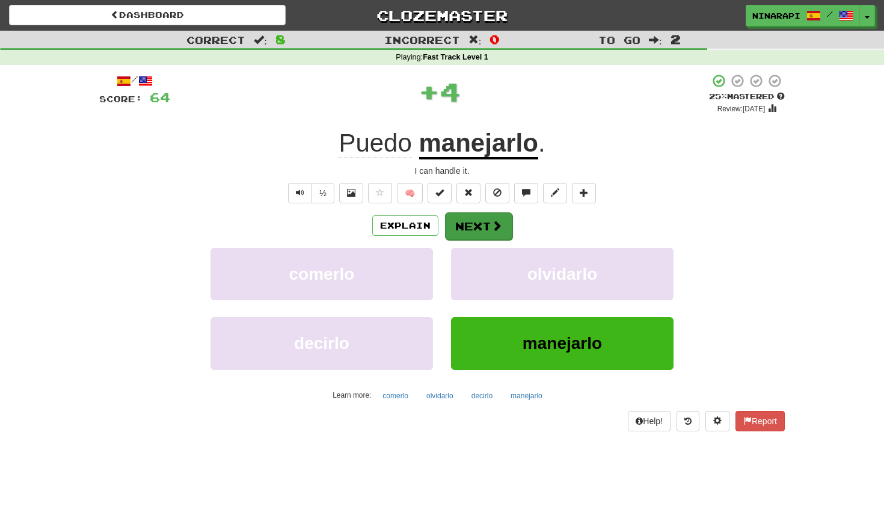
click at [472, 217] on button "Next" at bounding box center [478, 226] width 67 height 28
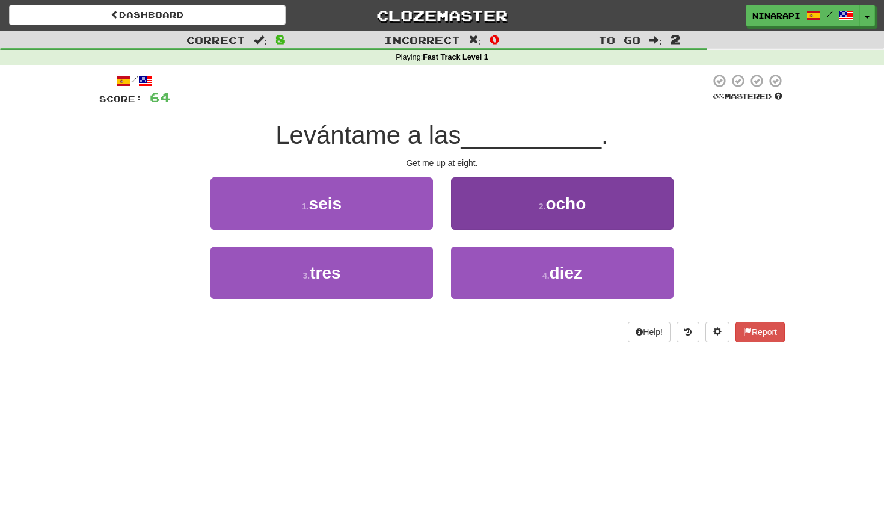
click at [459, 219] on button "2 . ocho" at bounding box center [562, 203] width 222 height 52
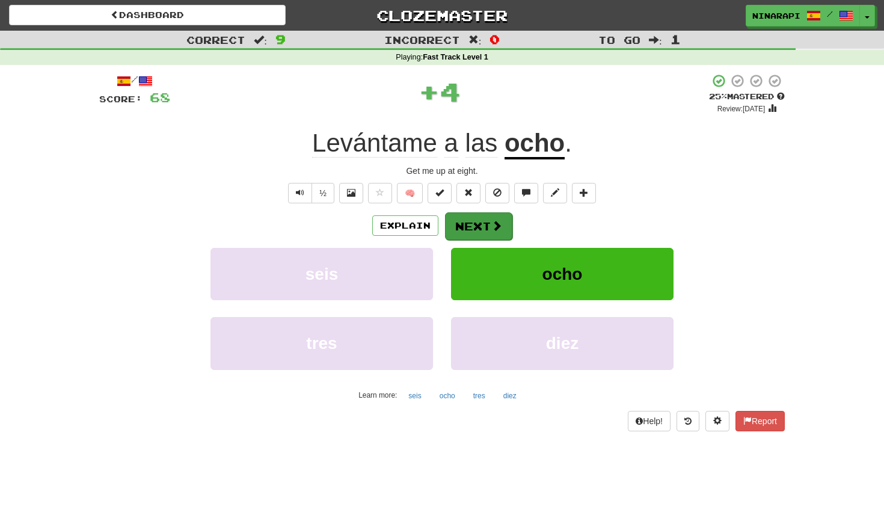
click at [466, 230] on button "Next" at bounding box center [478, 226] width 67 height 28
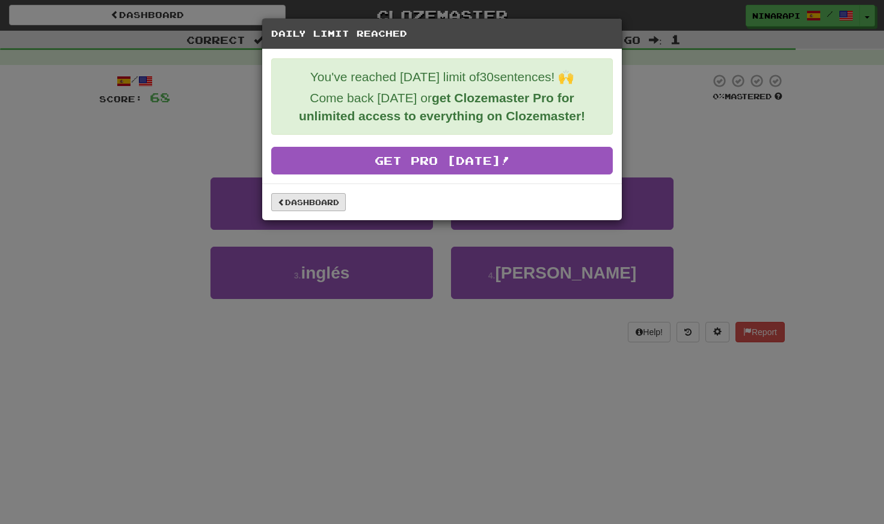
click at [295, 200] on link "Dashboard" at bounding box center [308, 202] width 75 height 18
